Goal: Check status: Check status

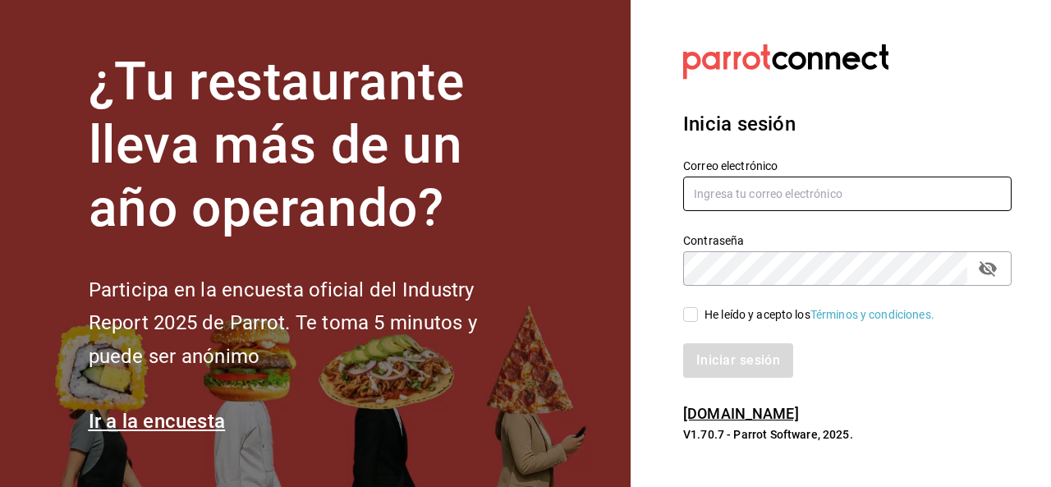
type input "SERGIO.SANTILLAN@GRUPOCOSTENO.COM"
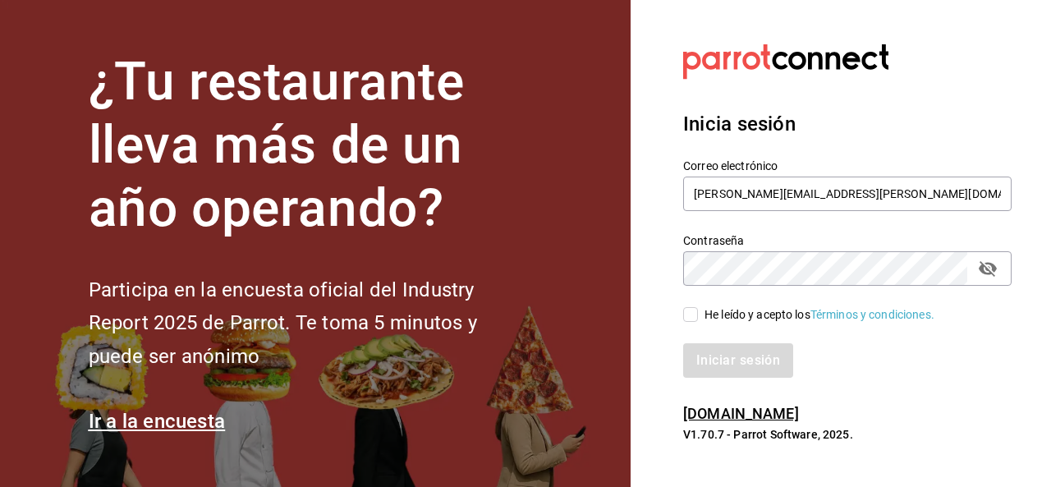
click at [686, 313] on input "He leído y acepto los Términos y condiciones." at bounding box center [690, 314] width 15 height 15
checkbox input "true"
click at [720, 373] on button "Iniciar sesión" at bounding box center [739, 360] width 112 height 34
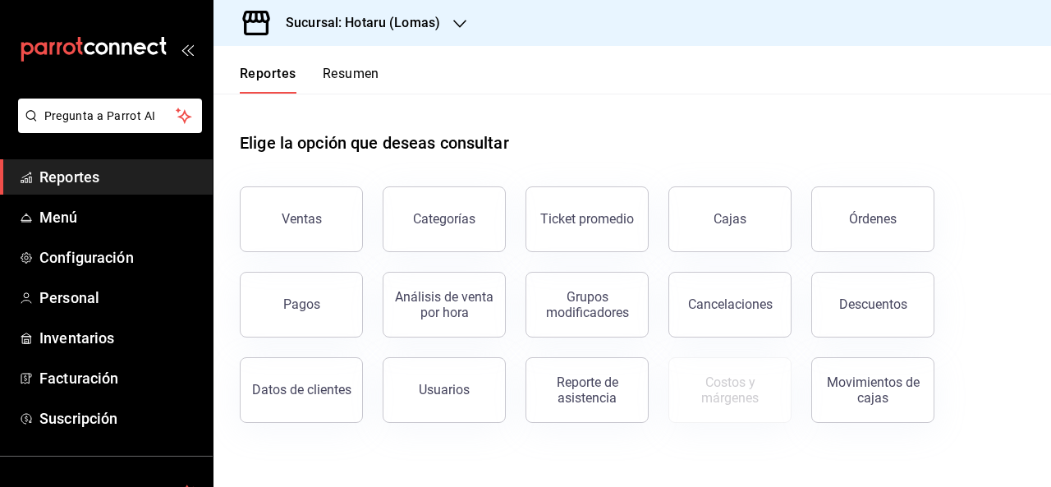
click at [447, 36] on div "Sucursal: Hotaru (Lomas)" at bounding box center [350, 23] width 246 height 46
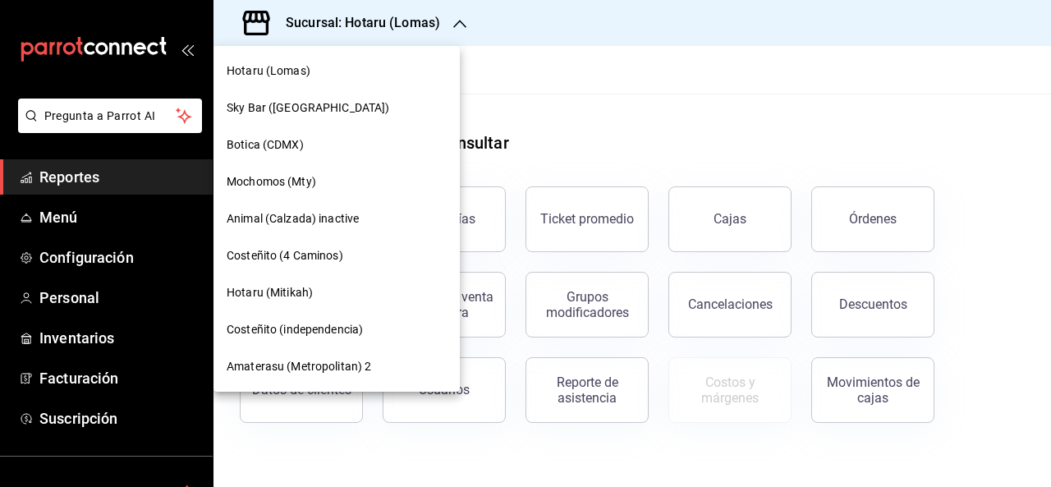
click at [282, 293] on span "Hotaru (Mitikah)" at bounding box center [270, 292] width 86 height 17
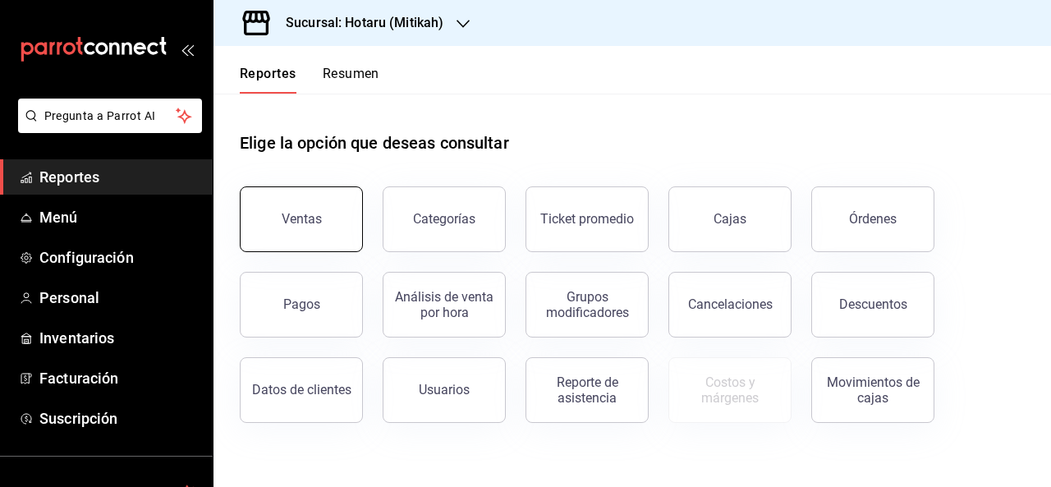
click at [291, 235] on button "Ventas" at bounding box center [301, 219] width 123 height 66
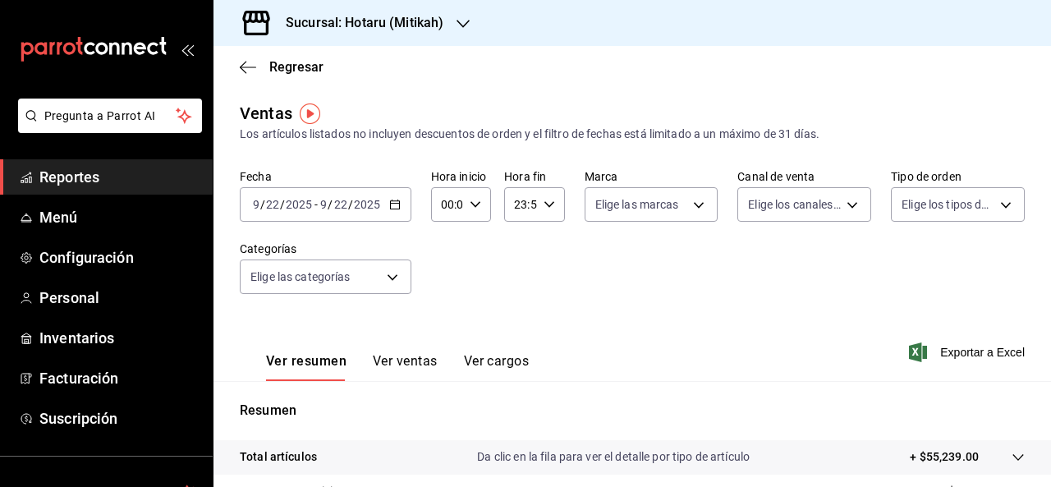
click at [393, 208] on \(Stroke\) "button" at bounding box center [395, 204] width 10 height 9
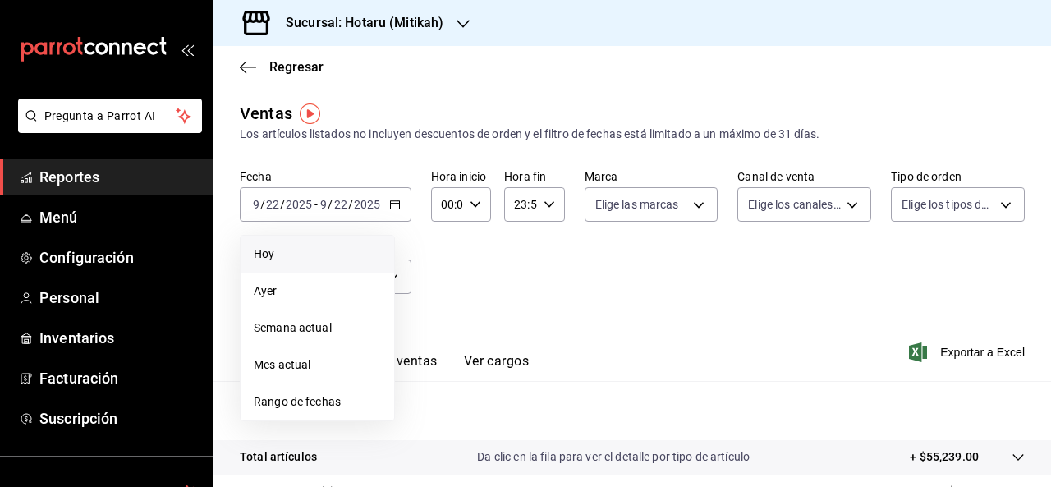
click at [314, 249] on span "Hoy" at bounding box center [317, 253] width 127 height 17
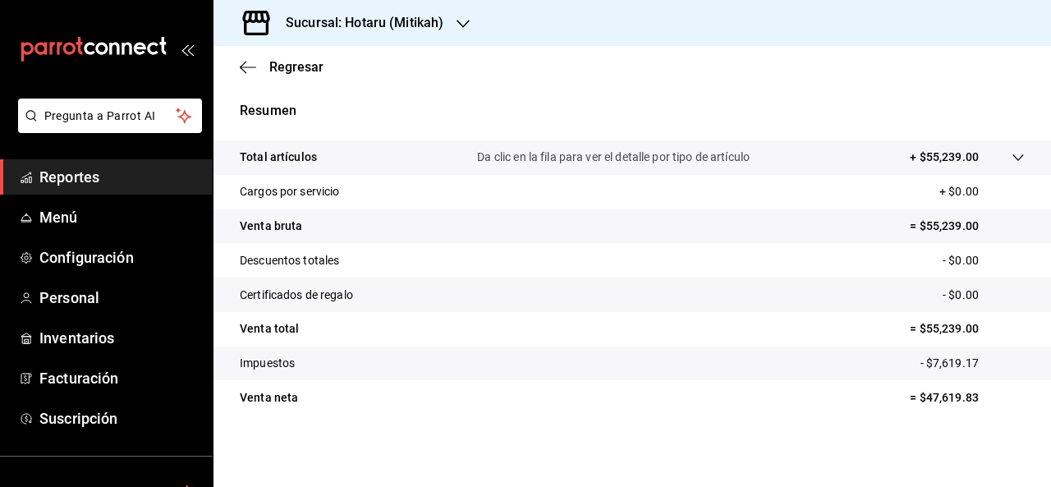
scroll to position [300, 0]
